Goal: Complete application form

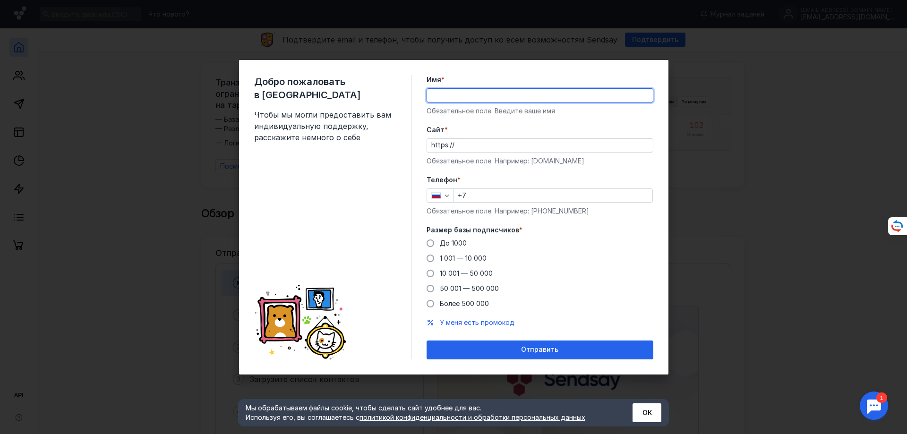
click at [465, 96] on input "Имя *" at bounding box center [540, 95] width 226 height 13
click at [596, 119] on form "Имя * Обязательное поле. Введите ваше имя [PERSON_NAME] * https:// Обязательное…" at bounding box center [539, 217] width 227 height 284
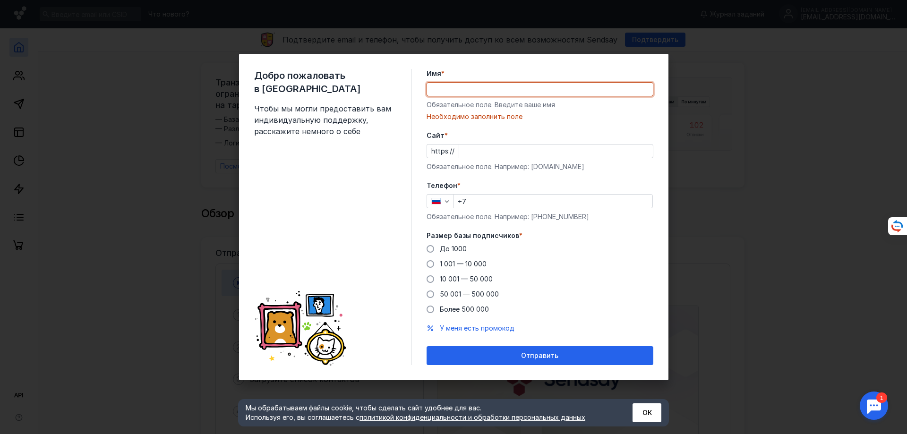
click at [507, 86] on input "Имя *" at bounding box center [540, 89] width 226 height 13
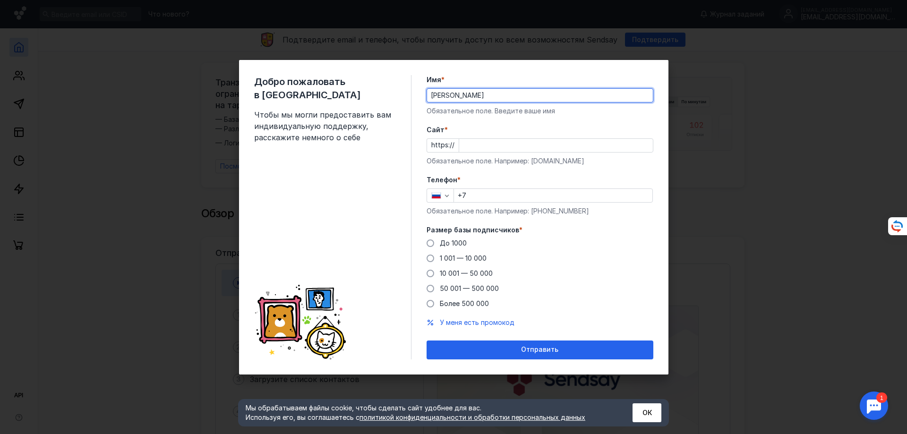
type input "[PERSON_NAME]"
click at [465, 144] on input "Cайт *" at bounding box center [556, 145] width 194 height 13
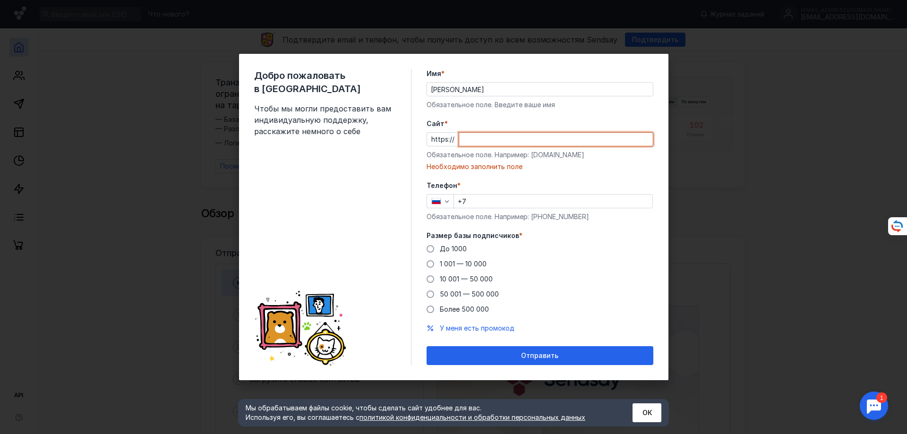
click at [464, 136] on input "Cайт *" at bounding box center [556, 139] width 194 height 13
paste input "[DOMAIN_NAME][URL]"
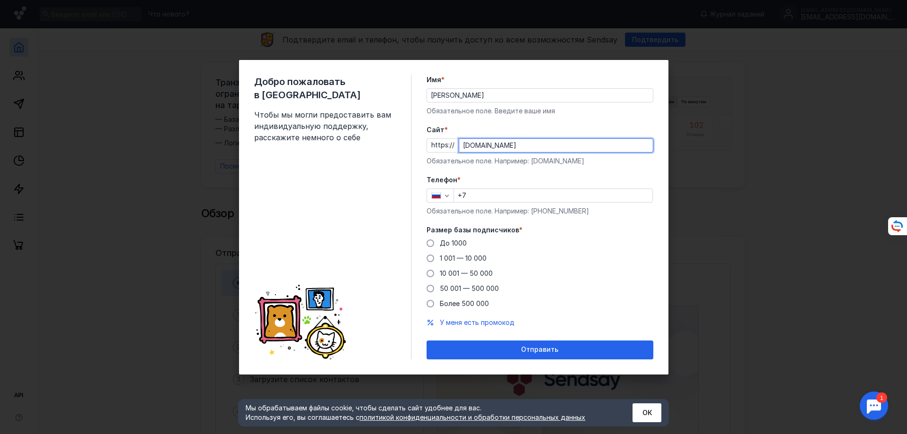
type input "[DOMAIN_NAME]"
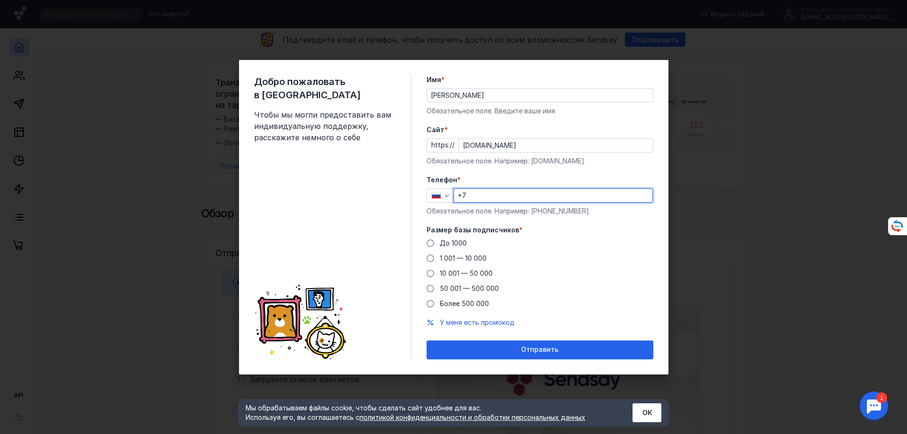
click at [489, 196] on input "+7" at bounding box center [553, 195] width 198 height 13
type input "[PHONE_NUMBER]"
drag, startPoint x: 430, startPoint y: 275, endPoint x: 436, endPoint y: 283, distance: 10.0
click at [431, 276] on span at bounding box center [430, 274] width 8 height 8
click at [0, 0] on input "10 001 — 50 000" at bounding box center [0, 0] width 0 height 0
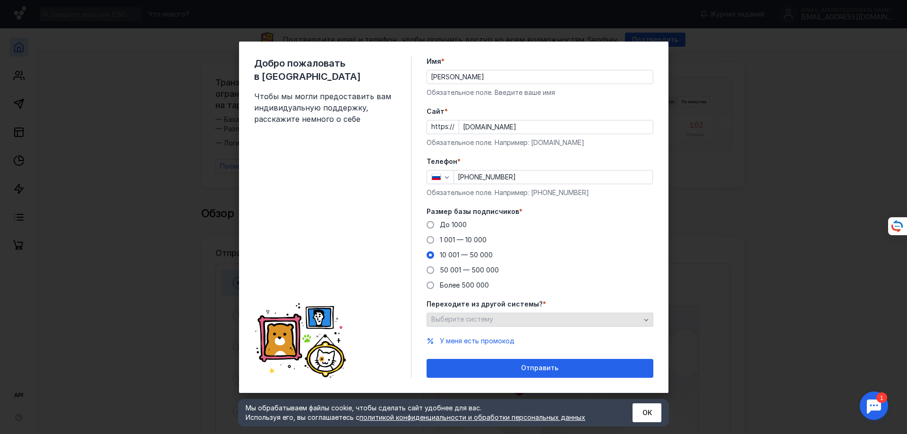
click at [482, 320] on span "Выберите систему" at bounding box center [462, 319] width 62 height 8
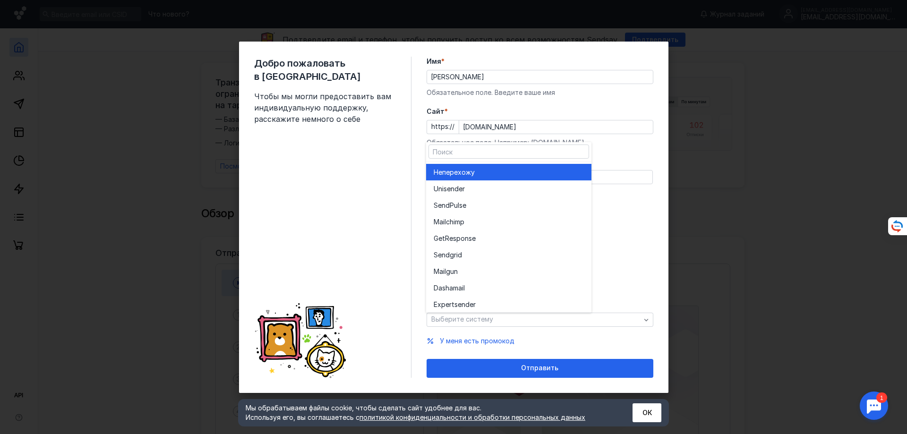
click at [474, 172] on span "перехожу" at bounding box center [458, 172] width 33 height 9
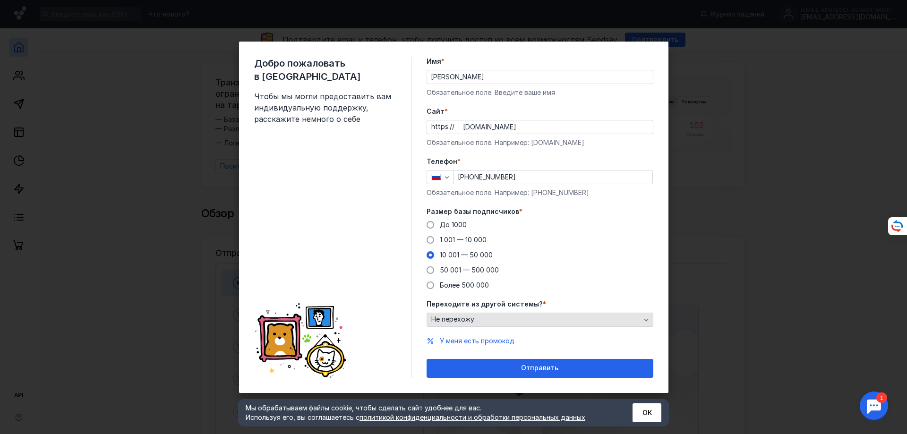
click at [648, 319] on icon "button" at bounding box center [646, 320] width 8 height 8
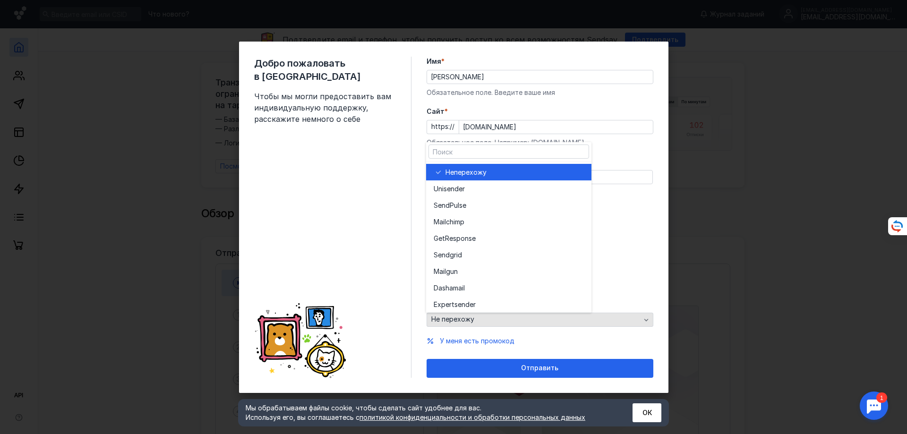
click at [648, 319] on icon "button" at bounding box center [646, 320] width 8 height 8
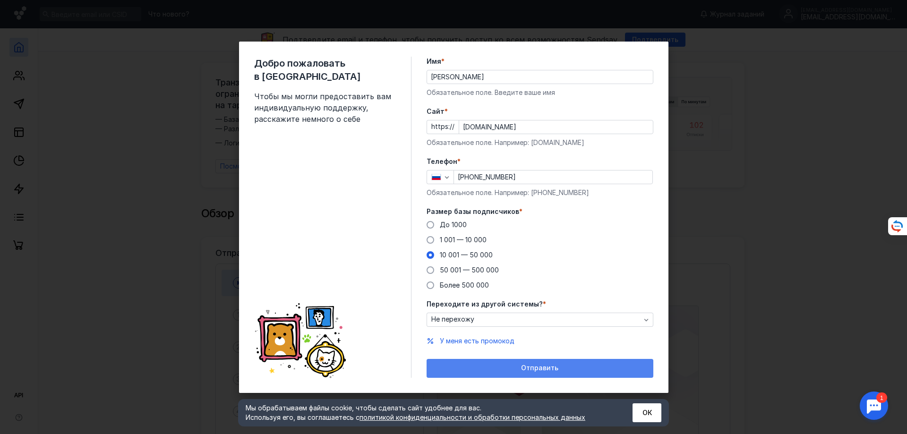
click at [535, 366] on span "Отправить" at bounding box center [539, 368] width 37 height 8
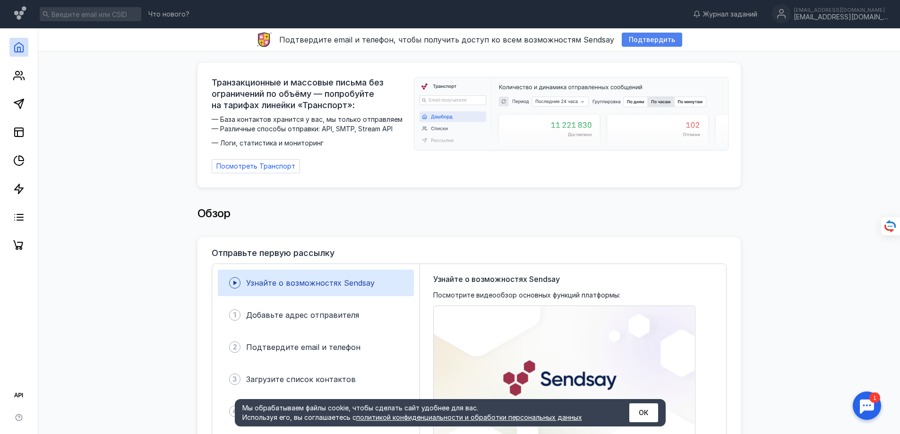
click at [646, 41] on span "Подтвердить" at bounding box center [652, 40] width 46 height 8
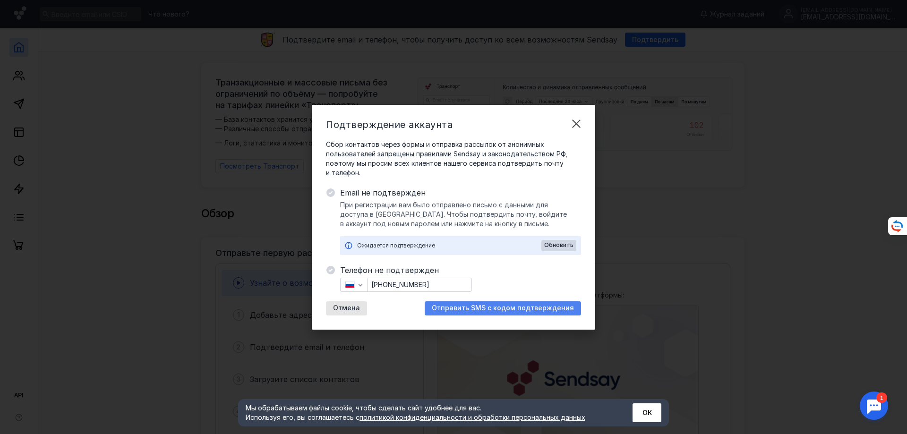
click at [464, 310] on span "Отправить SMS с кодом подтверждения" at bounding box center [503, 308] width 142 height 8
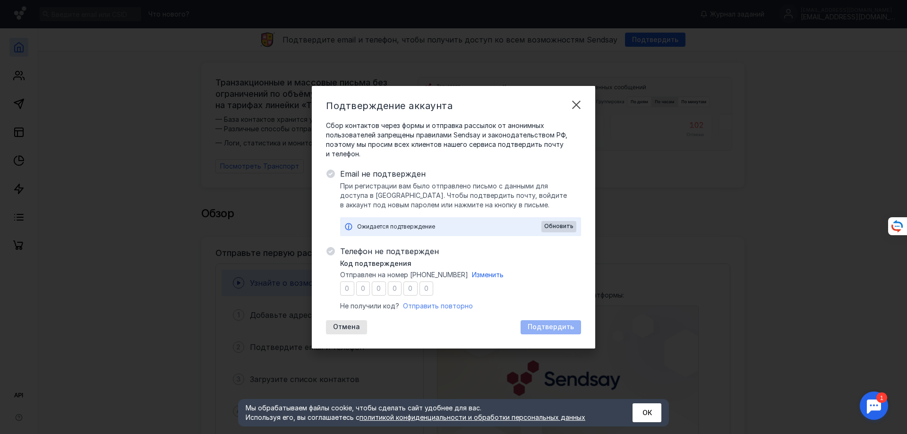
type input "0"
type input "8"
type input "4"
type input "1"
type input "2"
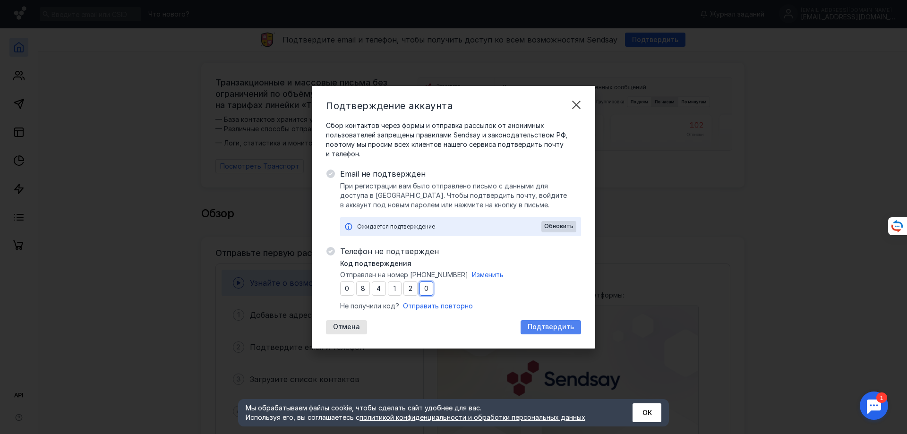
type input "0"
click at [555, 328] on span "Подтвердить" at bounding box center [551, 327] width 46 height 8
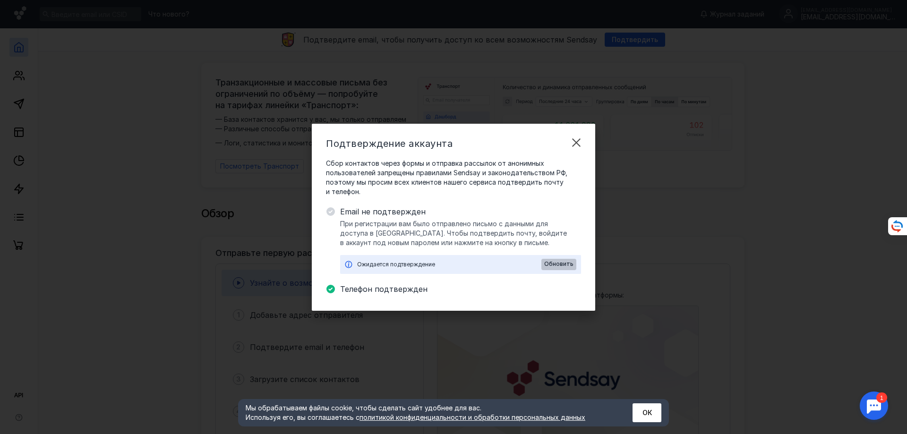
click at [554, 264] on span "Обновить" at bounding box center [558, 264] width 29 height 7
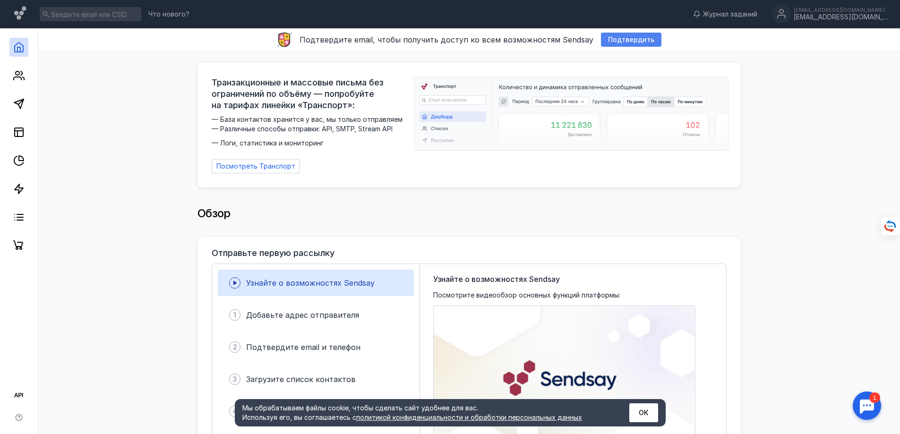
click at [619, 38] on span "Подтвердить" at bounding box center [631, 40] width 46 height 8
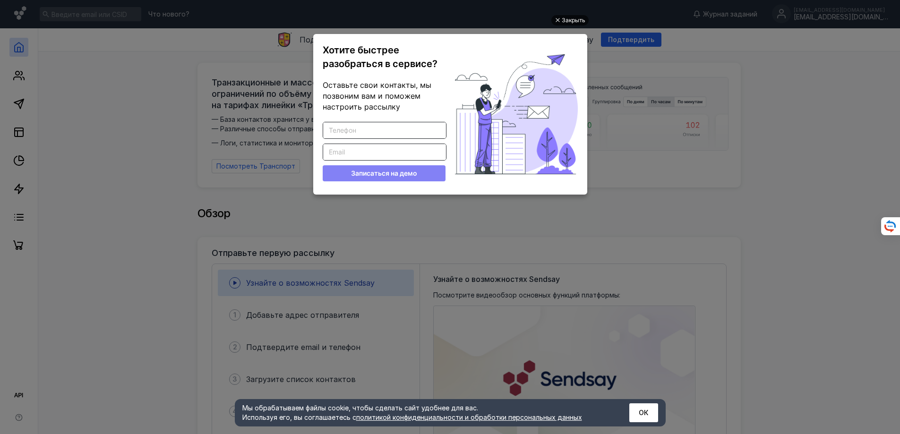
click at [568, 19] on div "Закрыть" at bounding box center [574, 20] width 24 height 10
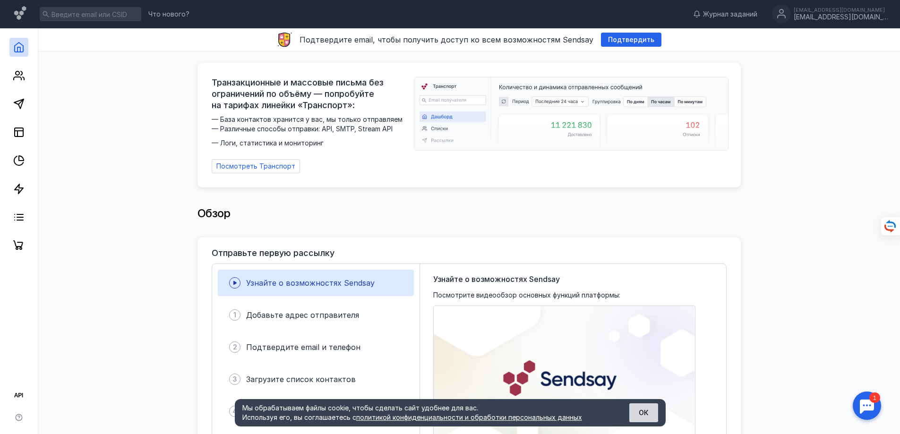
click at [647, 414] on button "ОК" at bounding box center [643, 412] width 29 height 19
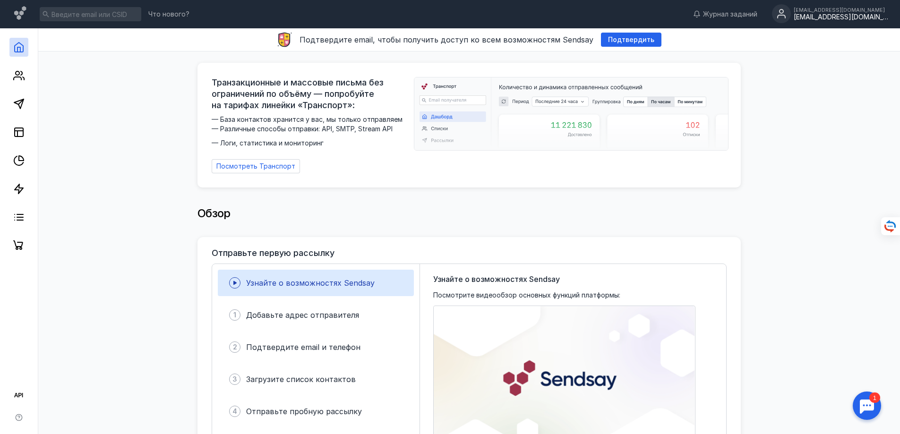
click at [840, 17] on div "[EMAIL_ADDRESS][DOMAIN_NAME]" at bounding box center [840, 17] width 94 height 8
